Goal: Task Accomplishment & Management: Use online tool/utility

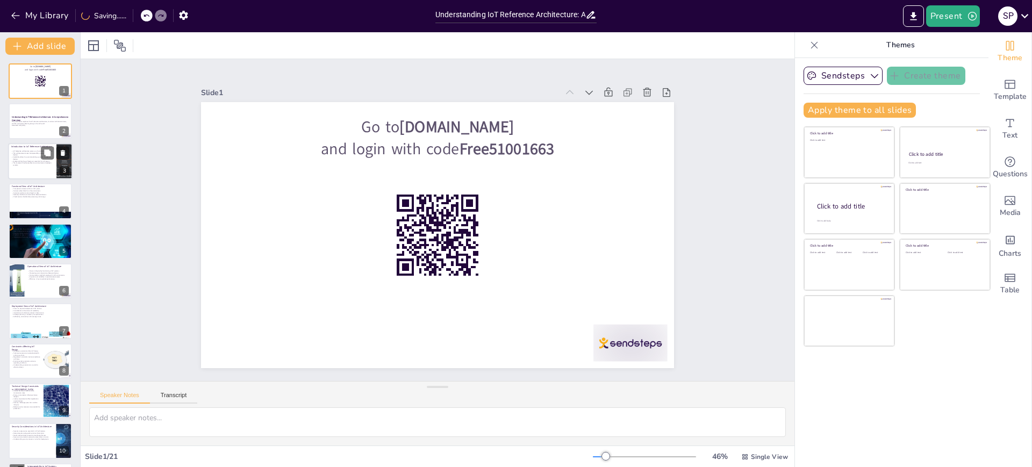
click at [18, 152] on p "The architecture ensures interoperability among different devices." at bounding box center [32, 154] width 42 height 4
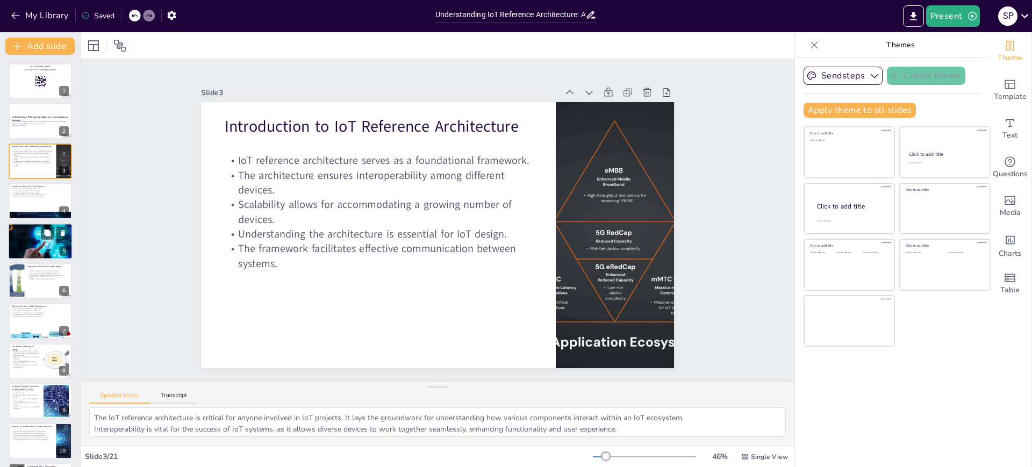
click at [21, 234] on p "Emphasis on security in data handling." at bounding box center [40, 235] width 58 height 2
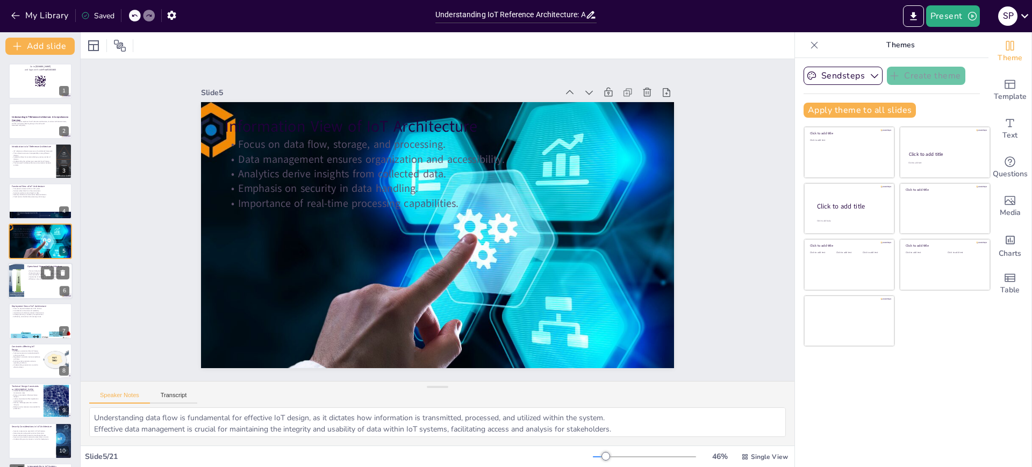
click at [29, 281] on div at bounding box center [40, 281] width 64 height 37
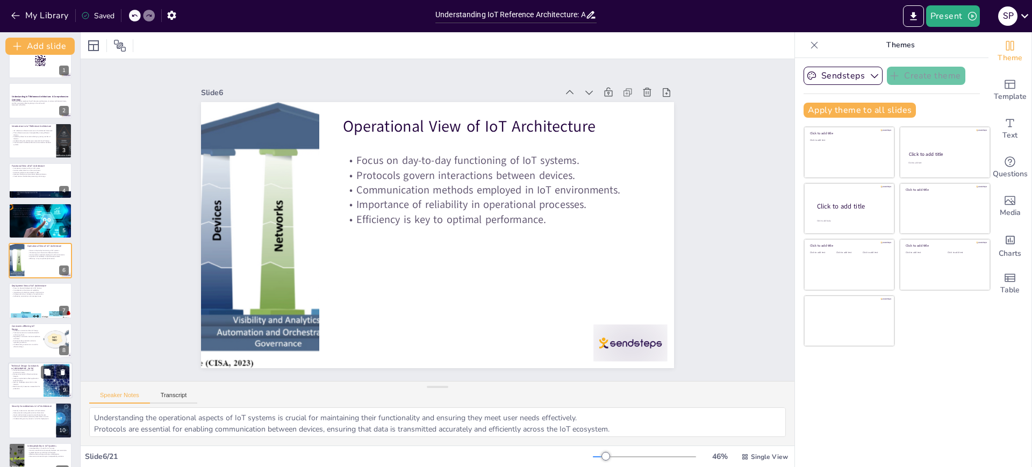
click at [36, 382] on p "Security challenges pose risks to data integrity." at bounding box center [25, 384] width 29 height 4
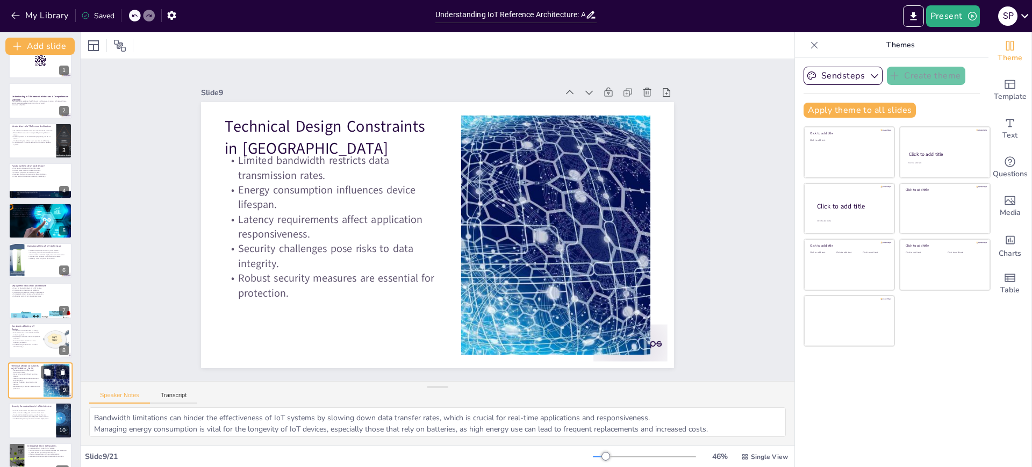
scroll to position [140, 0]
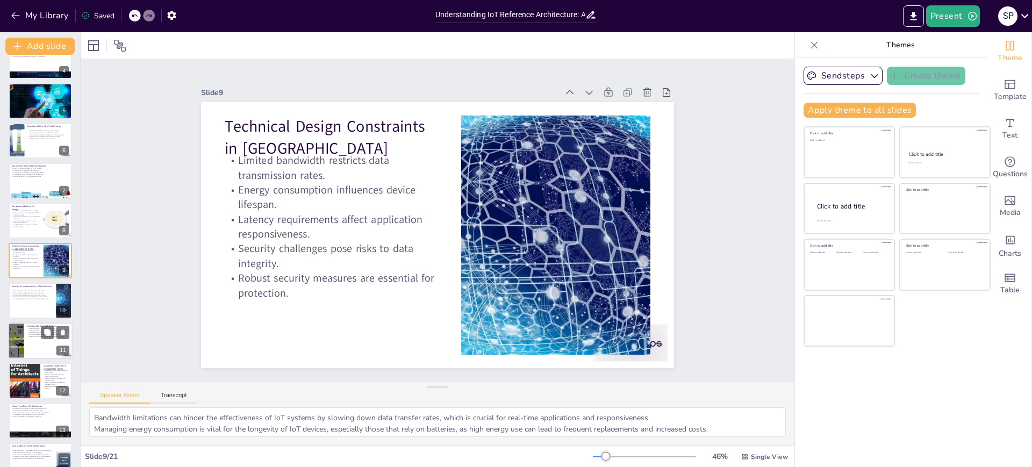
click at [34, 346] on div at bounding box center [40, 340] width 64 height 37
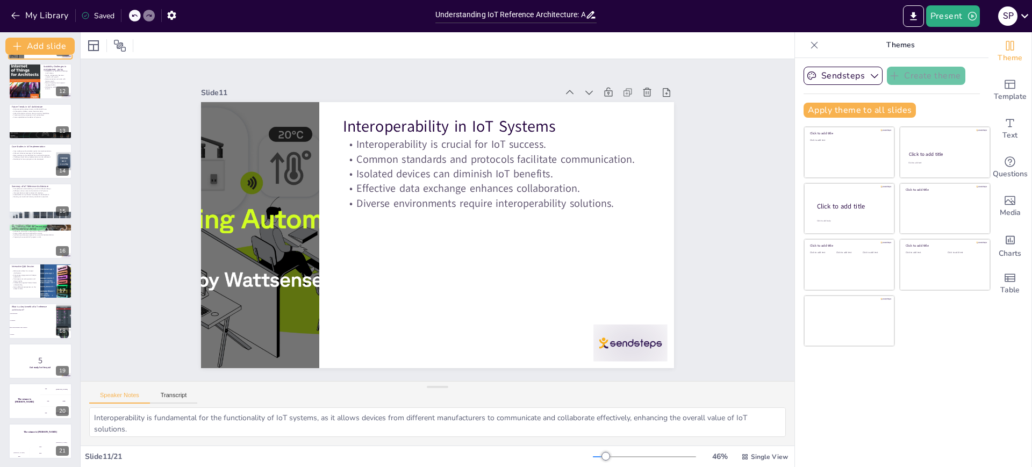
scroll to position [440, 0]
click at [31, 393] on div "The winner is [PERSON_NAME]" at bounding box center [24, 400] width 32 height 37
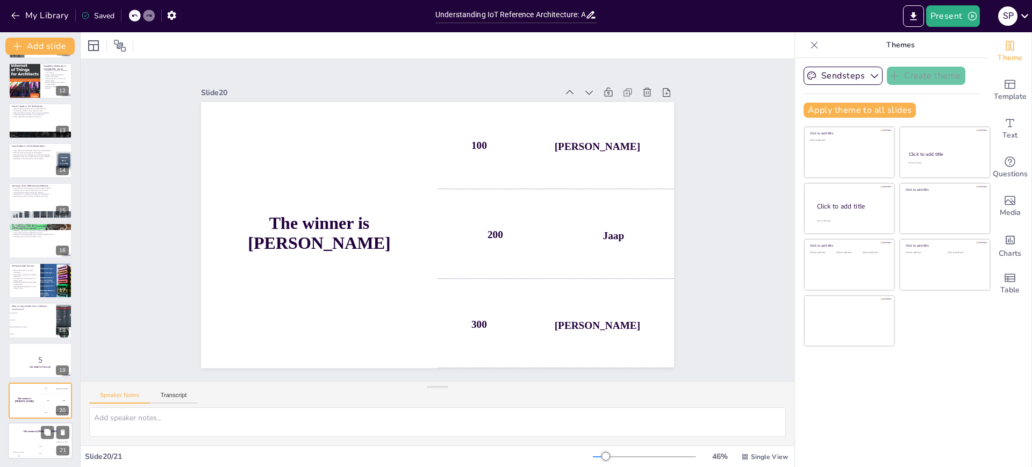
click at [30, 442] on div "Jaap 200" at bounding box center [40, 450] width 21 height 18
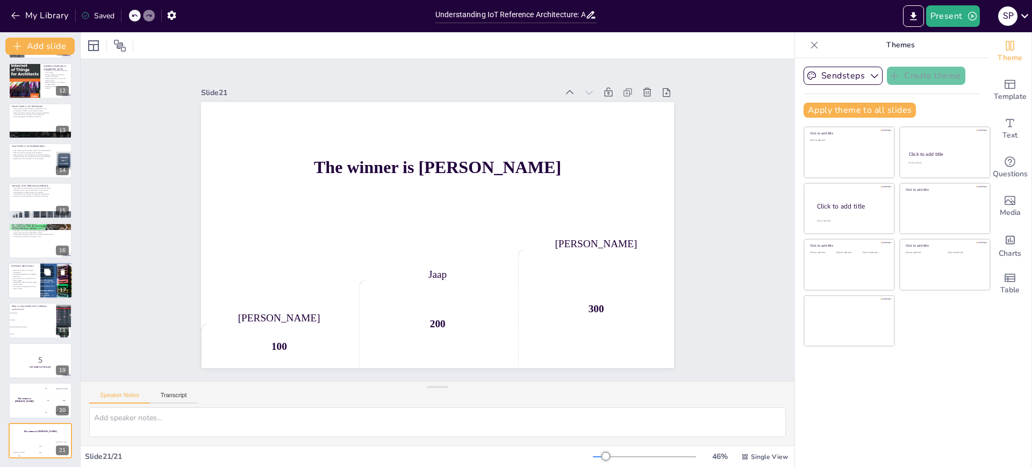
click at [27, 282] on p "Collaborative approach fosters better understanding." at bounding box center [24, 284] width 26 height 4
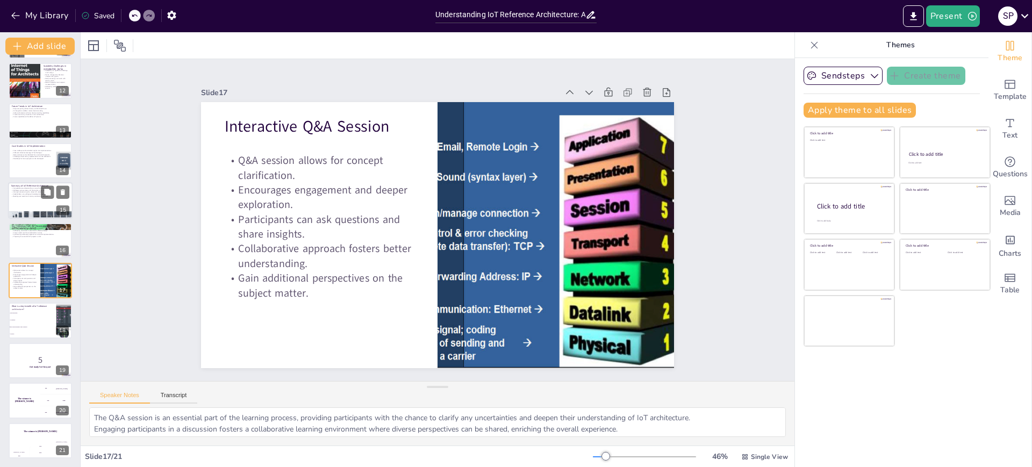
click at [20, 203] on div at bounding box center [40, 201] width 64 height 37
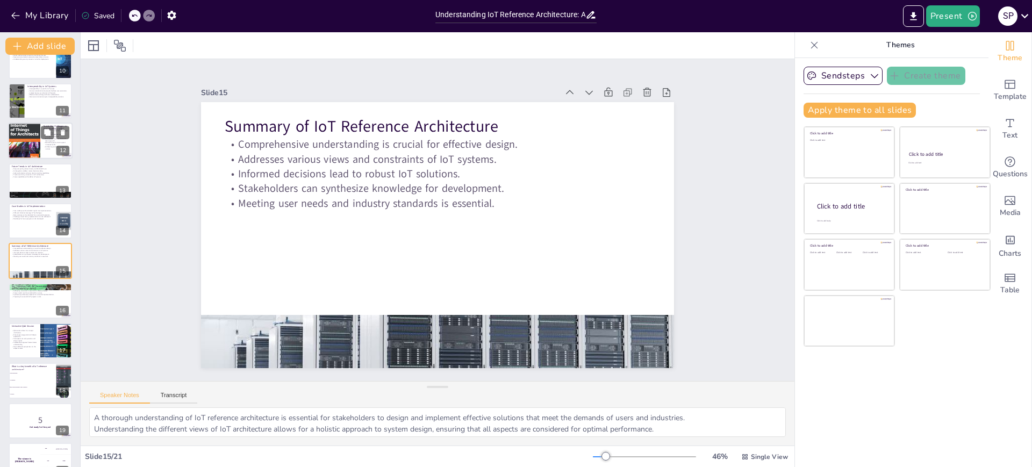
click at [38, 154] on div at bounding box center [24, 141] width 32 height 40
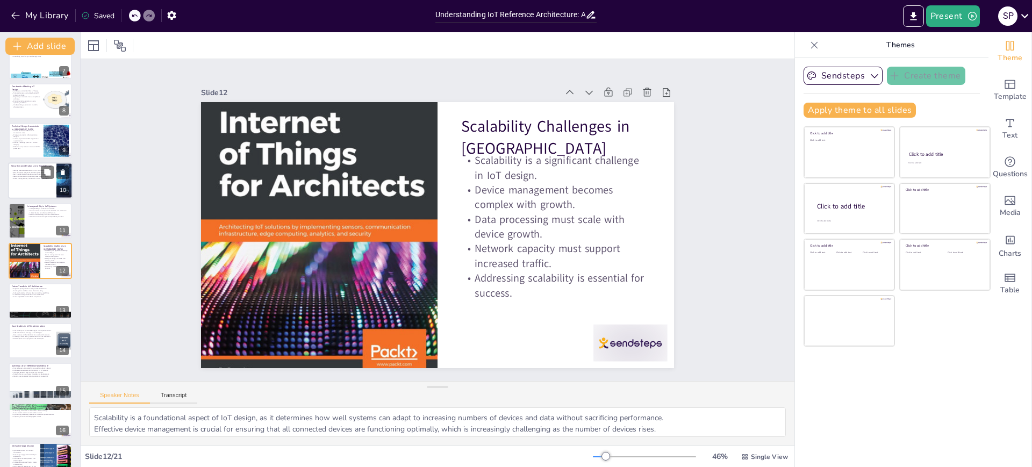
click at [39, 178] on p "Understanding security concerns is vital for deployment." at bounding box center [32, 179] width 42 height 2
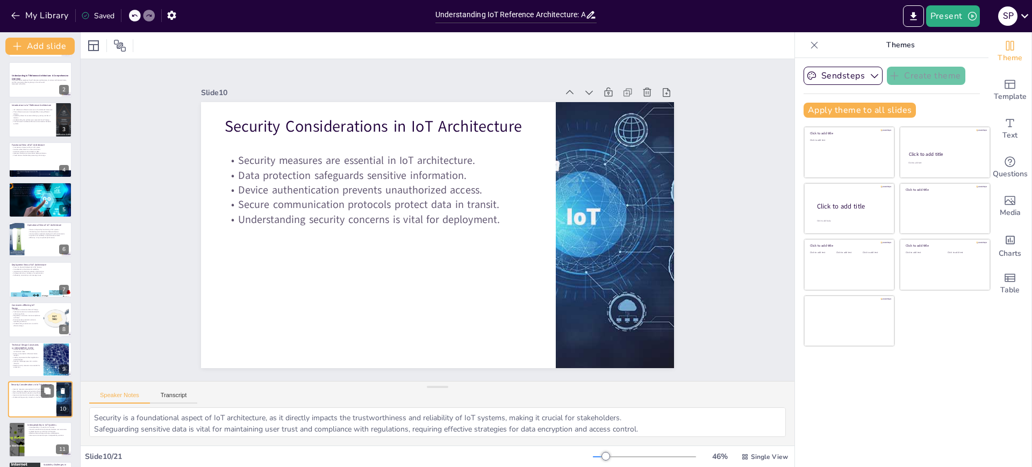
scroll to position [0, 0]
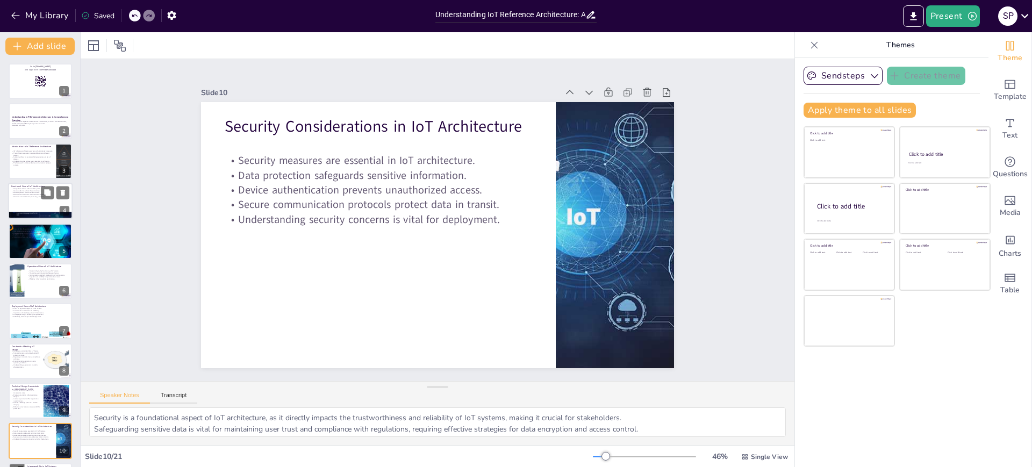
click at [45, 205] on div at bounding box center [40, 201] width 64 height 37
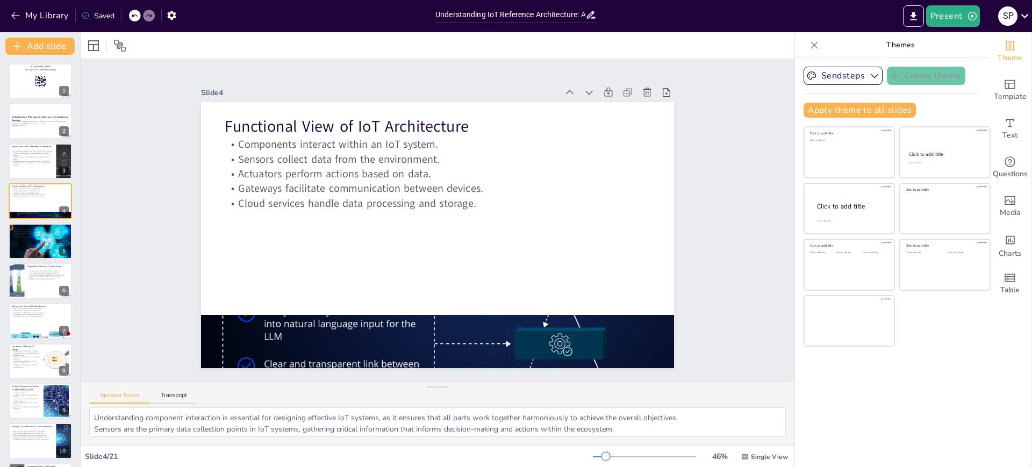
checkbox input "true"
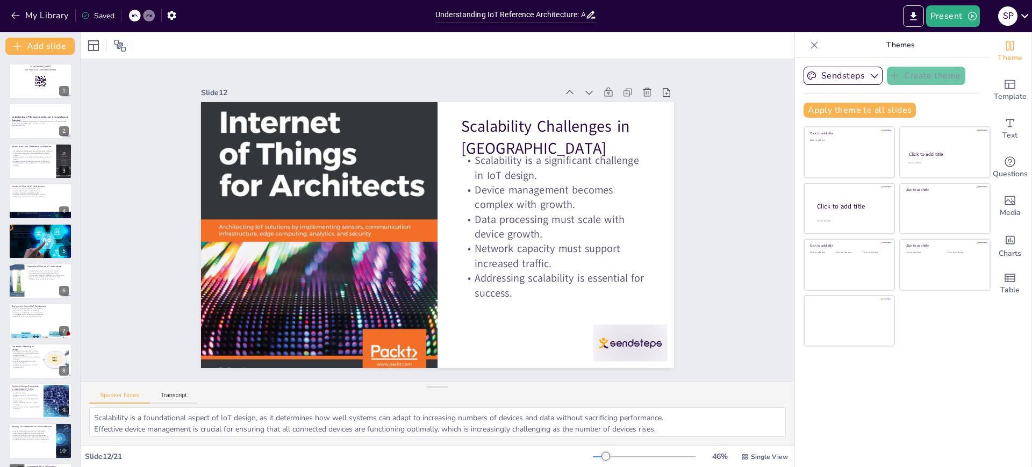
scroll to position [260, 0]
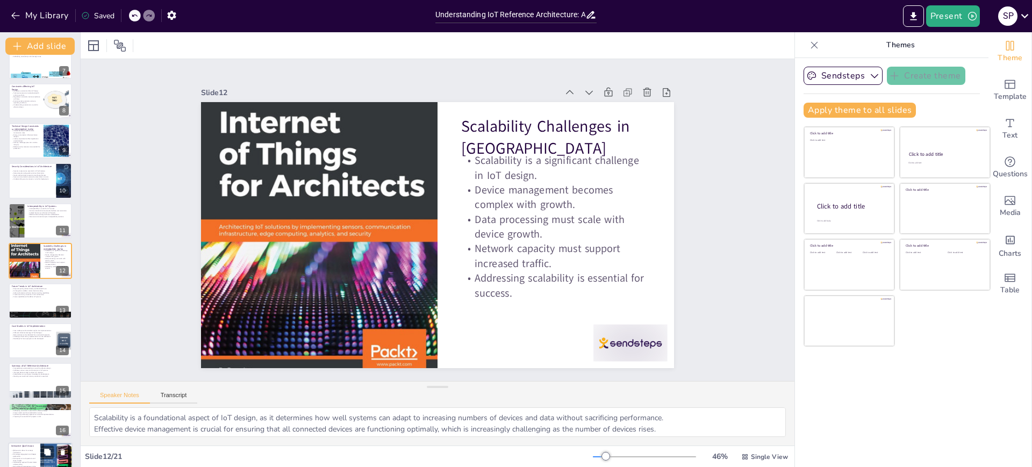
click at [27, 458] on p "Participants can ask questions and share insights." at bounding box center [24, 459] width 26 height 4
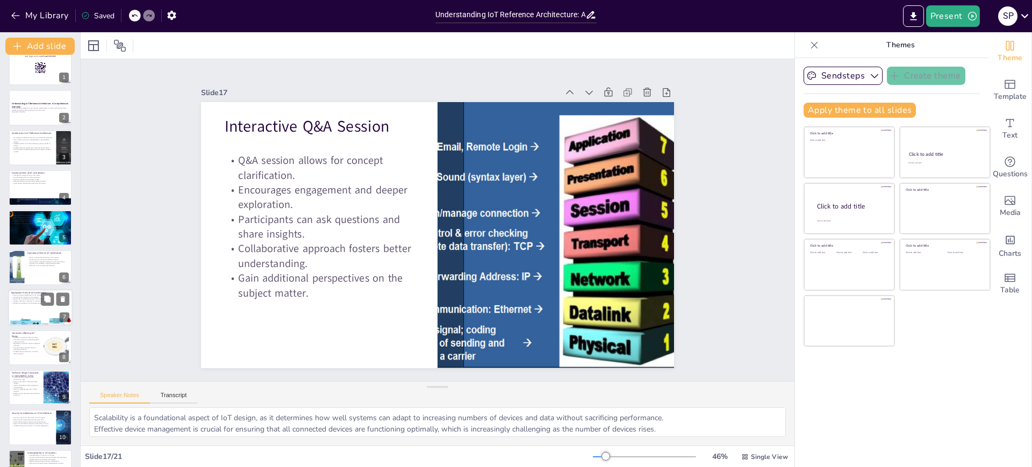
scroll to position [0, 0]
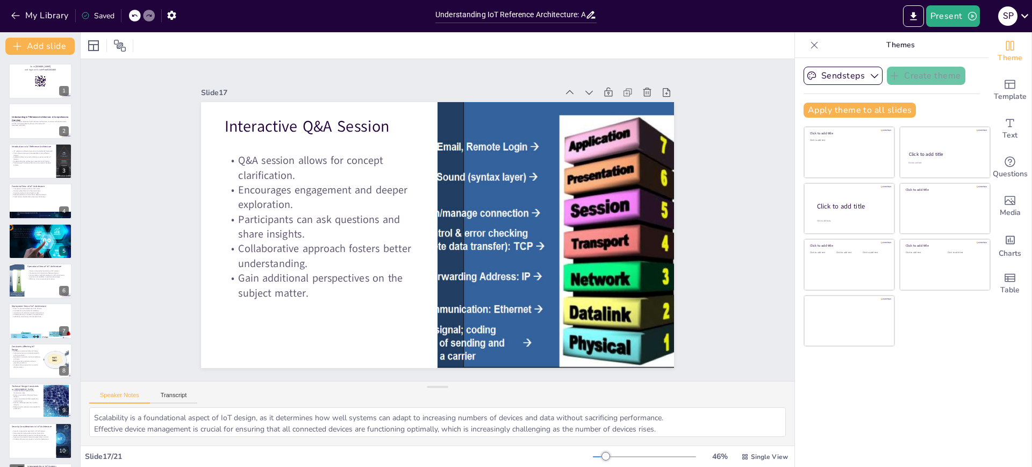
checkbox input "true"
